Goal: Information Seeking & Learning: Learn about a topic

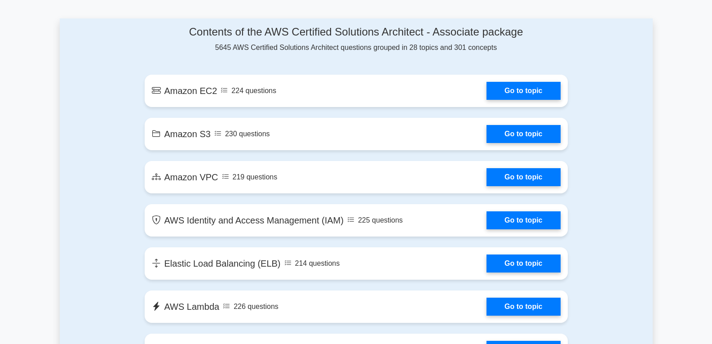
scroll to position [478, 0]
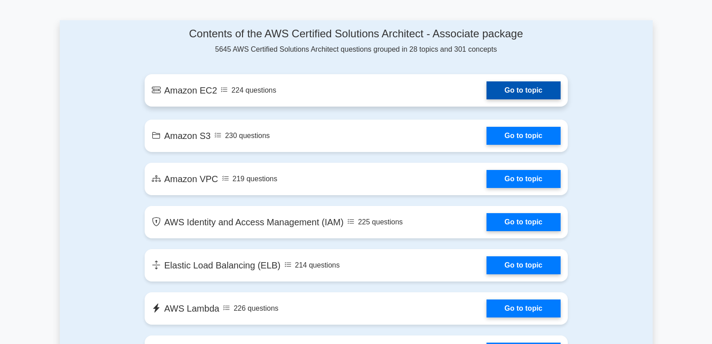
click at [541, 93] on link "Go to topic" at bounding box center [524, 90] width 74 height 18
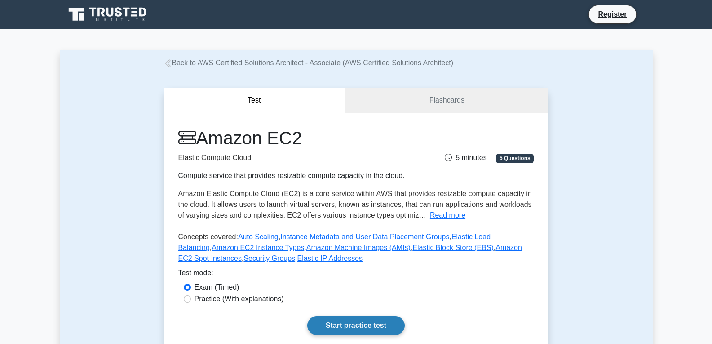
click at [350, 323] on link "Start practice test" at bounding box center [355, 325] width 97 height 19
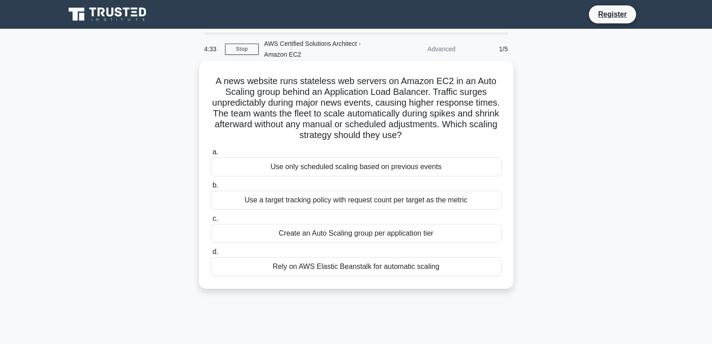
click at [350, 266] on div "Rely on AWS Elastic Beanstalk for automatic scaling" at bounding box center [356, 266] width 291 height 19
click at [211, 255] on input "d. Rely on AWS Elastic Beanstalk for automatic scaling" at bounding box center [211, 252] width 0 height 6
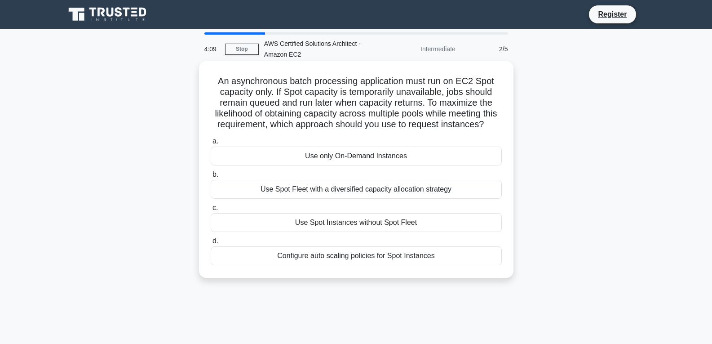
click at [372, 162] on div "Use only On-Demand Instances" at bounding box center [356, 155] width 291 height 19
click at [211, 144] on input "a. Use only On-Demand Instances" at bounding box center [211, 141] width 0 height 6
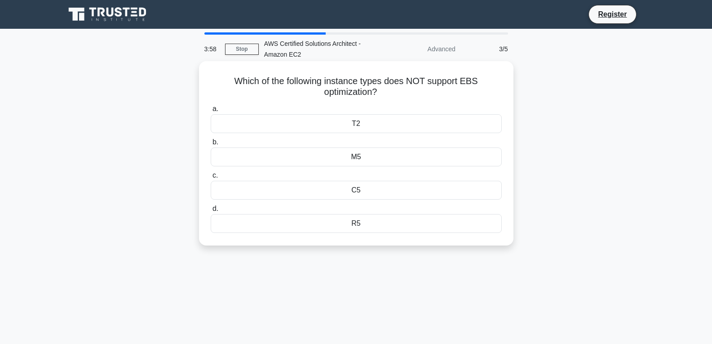
click at [367, 222] on div "R5" at bounding box center [356, 223] width 291 height 19
click at [211, 212] on input "d. R5" at bounding box center [211, 209] width 0 height 6
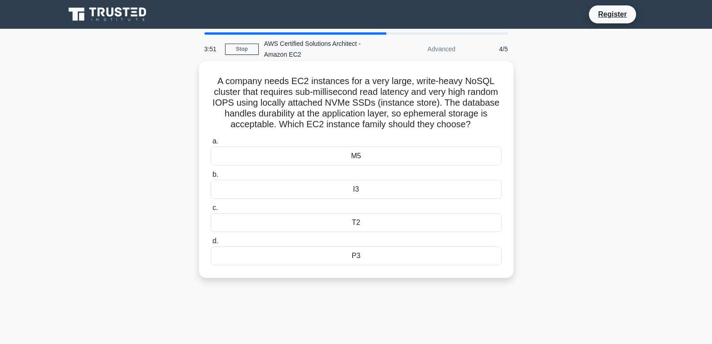
click at [368, 230] on div "T2" at bounding box center [356, 222] width 291 height 19
click at [211, 211] on input "c. T2" at bounding box center [211, 208] width 0 height 6
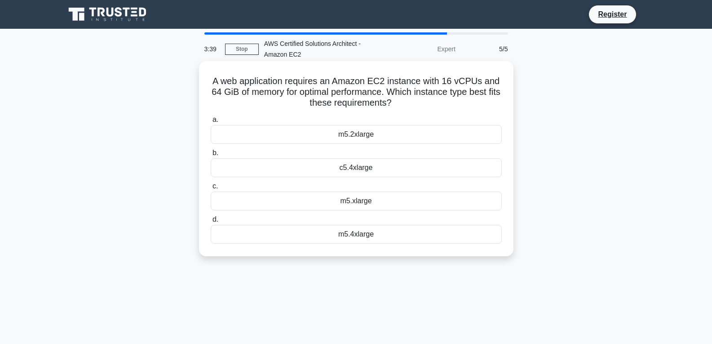
click at [364, 169] on div "c5.4xlarge" at bounding box center [356, 167] width 291 height 19
click at [211, 156] on input "b. c5.4xlarge" at bounding box center [211, 153] width 0 height 6
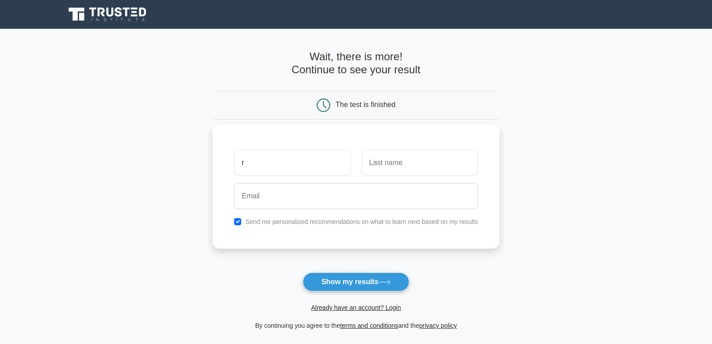
type input "RUKSHITA"
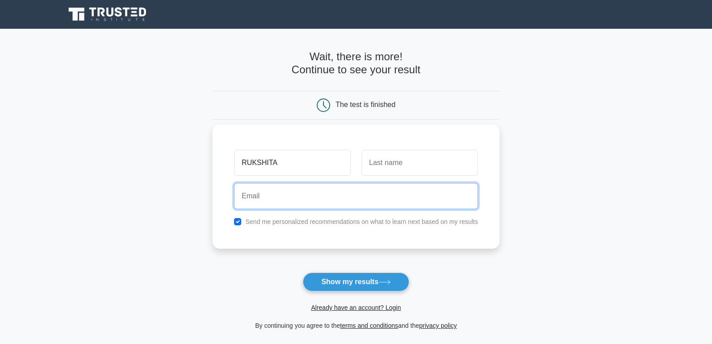
click at [329, 191] on input "email" at bounding box center [356, 196] width 244 height 26
type input "[EMAIL_ADDRESS][DOMAIN_NAME]"
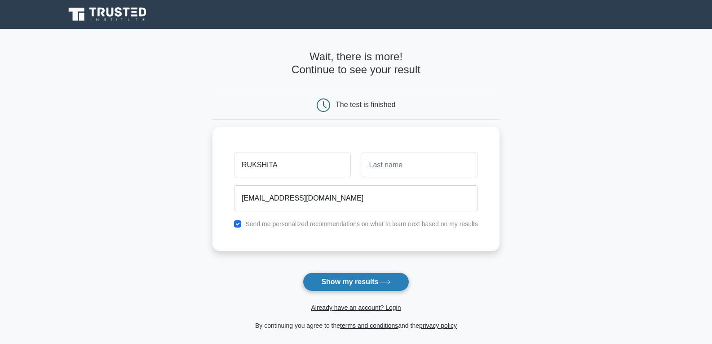
click at [340, 276] on button "Show my results" at bounding box center [356, 281] width 106 height 19
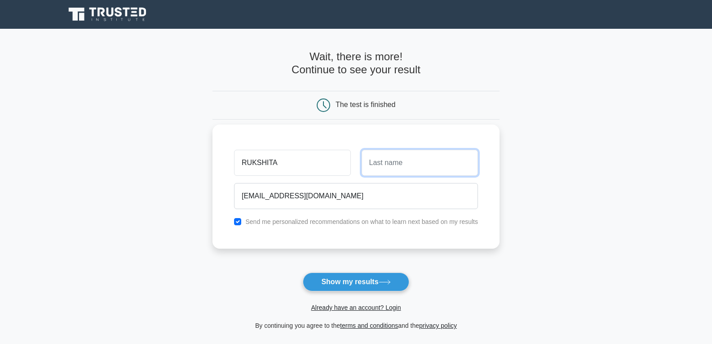
click at [396, 174] on input "text" at bounding box center [420, 163] width 116 height 26
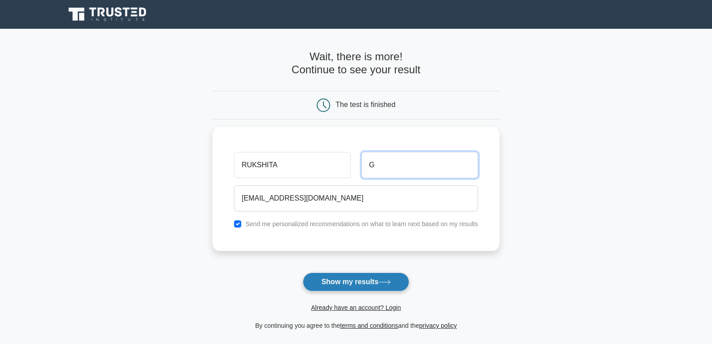
type input "G"
click at [377, 283] on button "Show my results" at bounding box center [356, 281] width 106 height 19
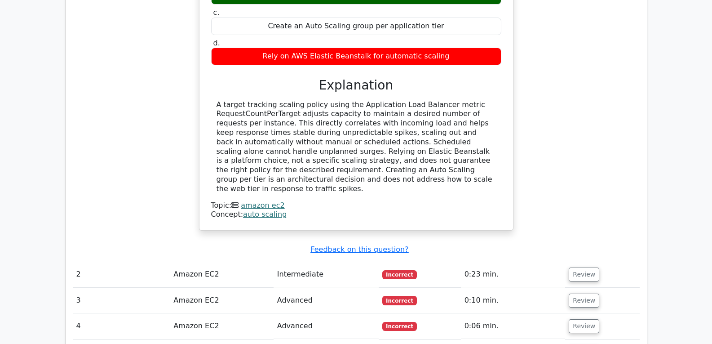
scroll to position [871, 0]
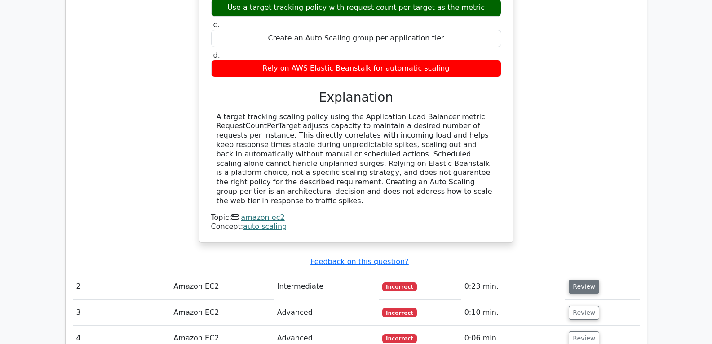
click at [572, 279] on button "Review" at bounding box center [584, 286] width 31 height 14
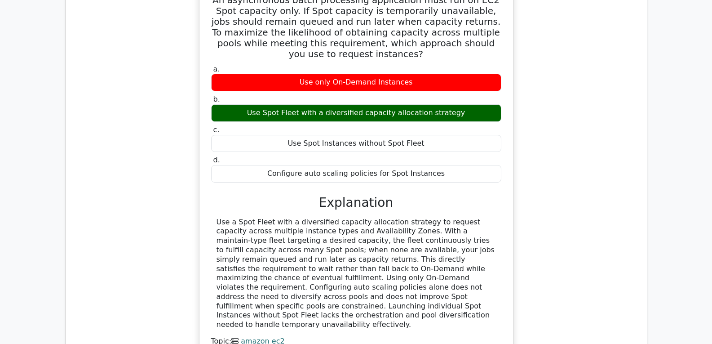
scroll to position [1188, 0]
